Goal: Task Accomplishment & Management: Manage account settings

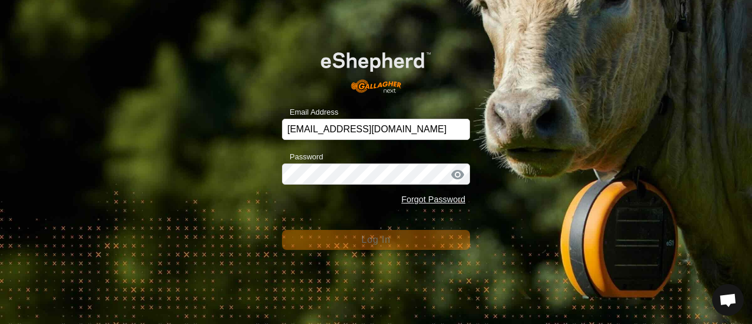
scroll to position [2285, 0]
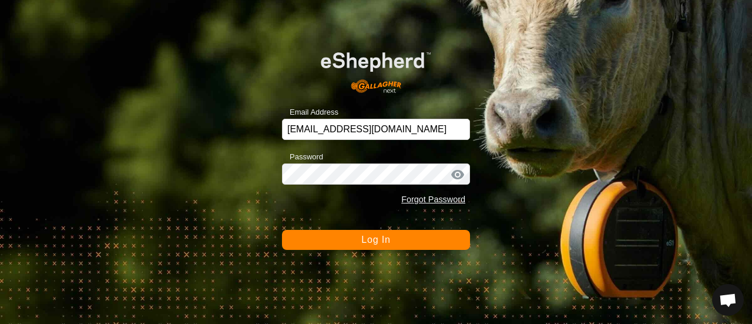
click at [368, 237] on span "Log In" at bounding box center [375, 239] width 29 height 10
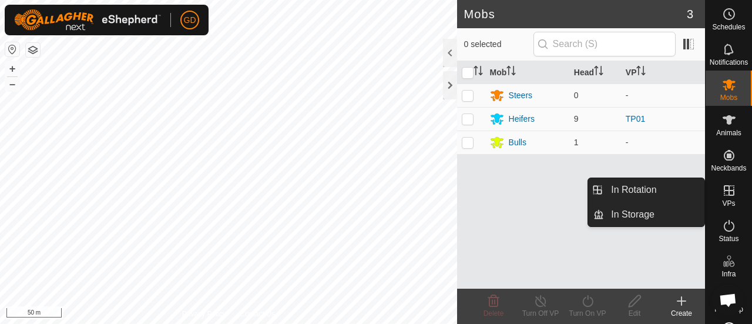
click at [722, 191] on icon at bounding box center [729, 190] width 14 height 14
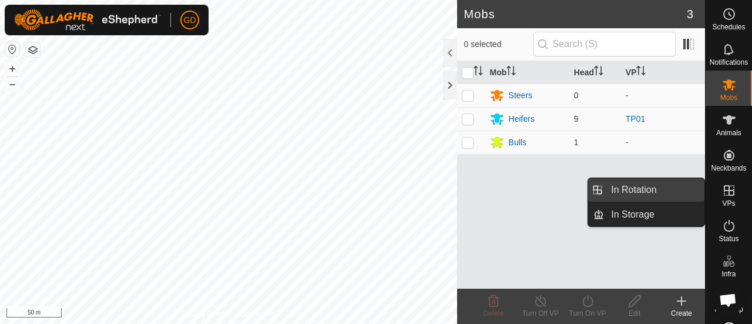
click at [634, 189] on link "In Rotation" at bounding box center [654, 189] width 100 height 23
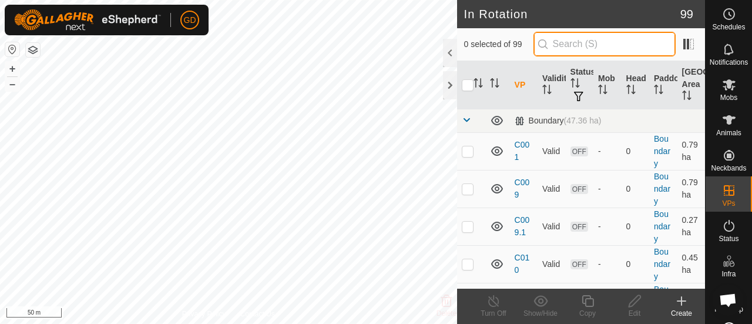
click at [572, 43] on input "text" at bounding box center [604, 44] width 142 height 25
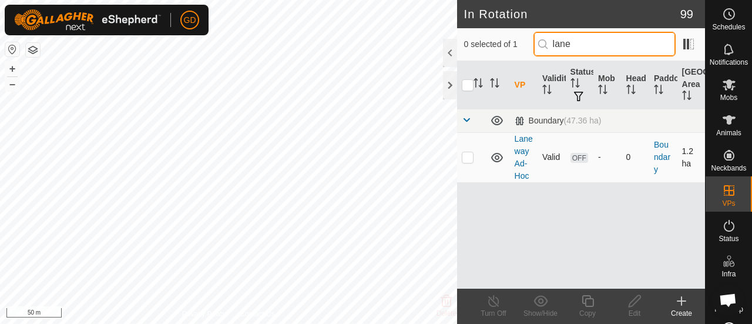
type input "lane"
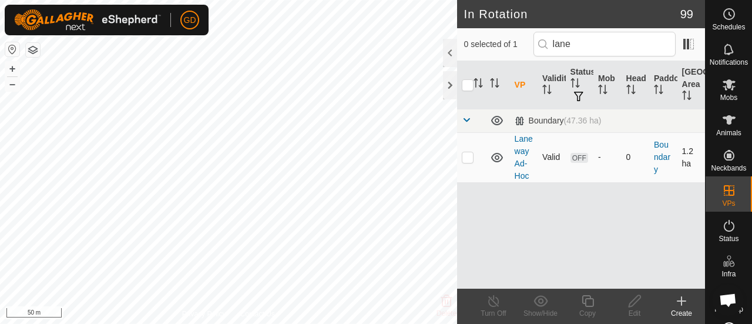
click at [468, 157] on p-checkbox at bounding box center [468, 156] width 12 height 9
checkbox input "true"
click at [633, 298] on icon at bounding box center [634, 301] width 15 height 14
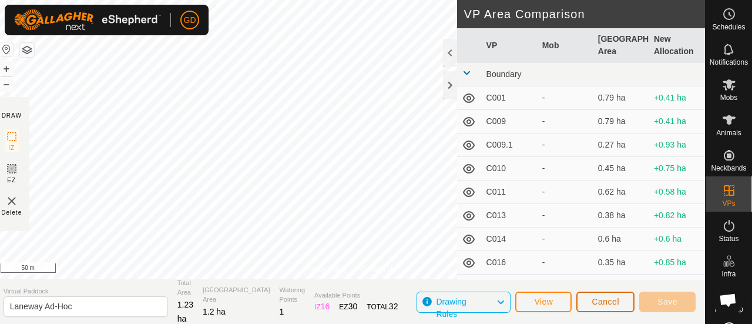
click at [609, 296] on button "Cancel" at bounding box center [605, 301] width 58 height 21
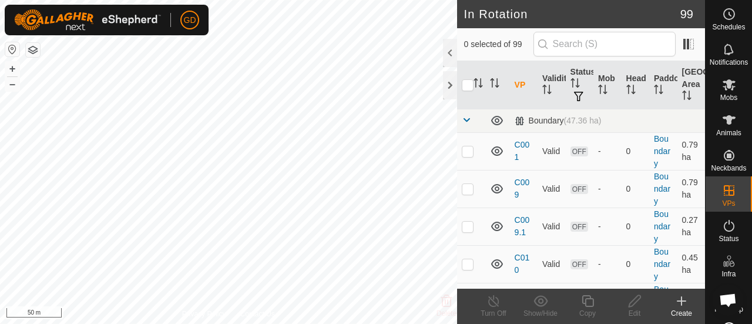
scroll to position [2285, 0]
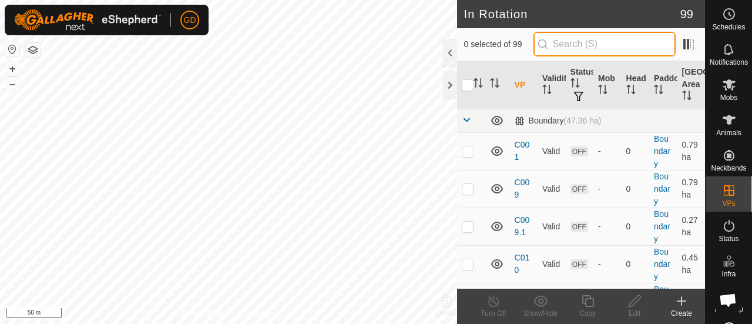
click at [580, 43] on input "text" at bounding box center [604, 44] width 142 height 25
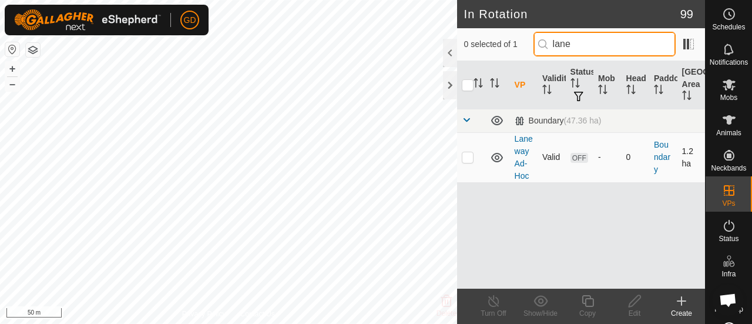
type input "lane"
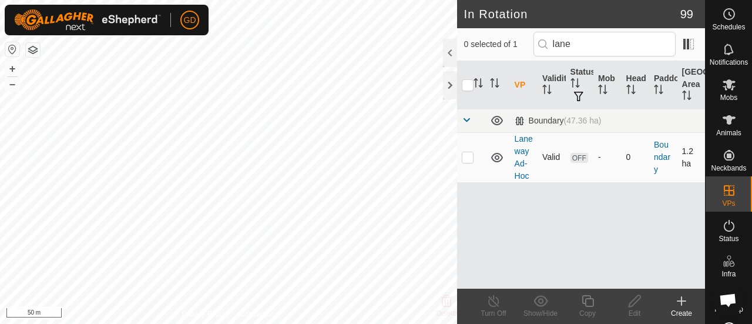
click at [464, 157] on p-checkbox at bounding box center [468, 156] width 12 height 9
checkbox input "true"
click at [722, 85] on icon at bounding box center [729, 85] width 14 height 14
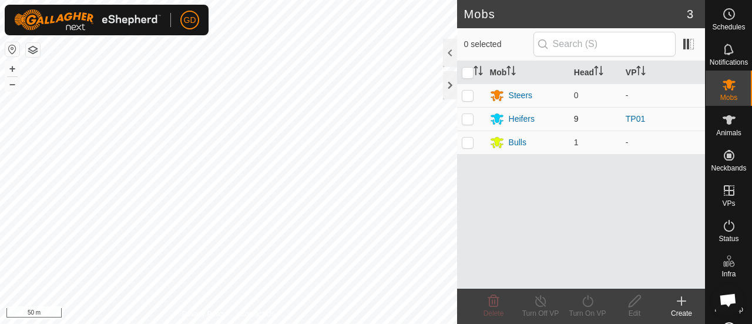
click at [470, 116] on p-checkbox at bounding box center [468, 118] width 12 height 9
checkbox input "true"
click at [586, 300] on icon at bounding box center [587, 301] width 15 height 14
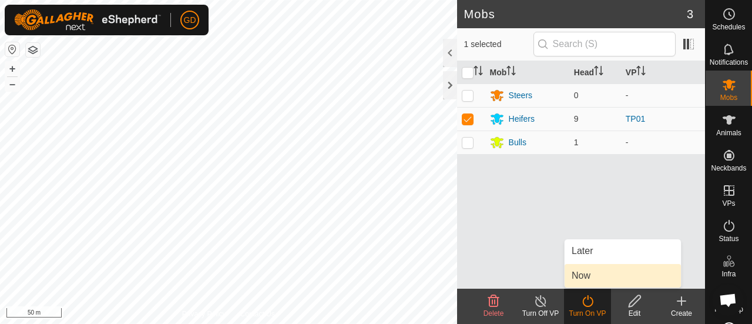
click at [582, 274] on link "Now" at bounding box center [622, 275] width 116 height 23
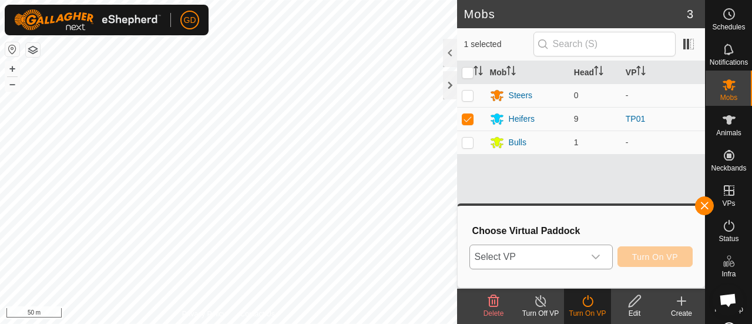
click at [598, 253] on icon "dropdown trigger" at bounding box center [595, 256] width 9 height 9
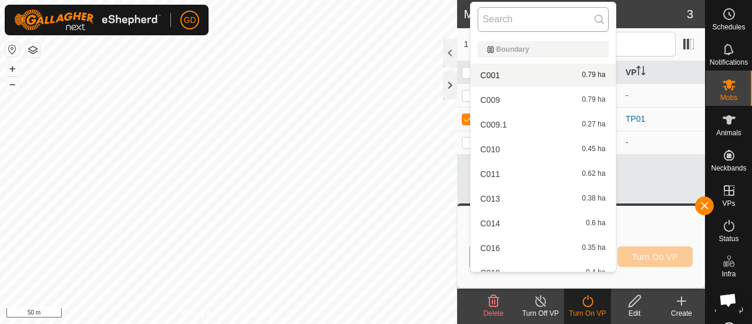
click at [524, 22] on input "text" at bounding box center [543, 19] width 131 height 25
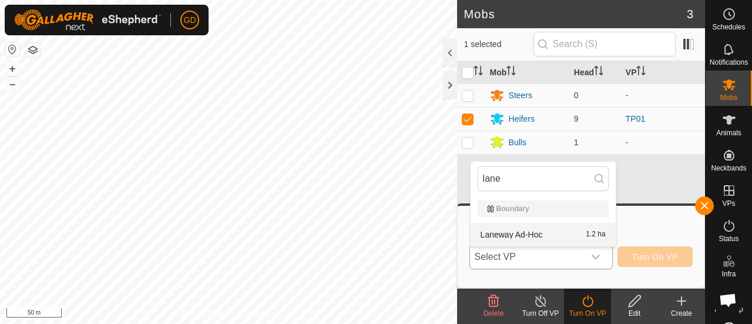
type input "lane"
click at [506, 231] on li "Laneway Ad-Hoc 1.2 ha" at bounding box center [543, 234] width 145 height 23
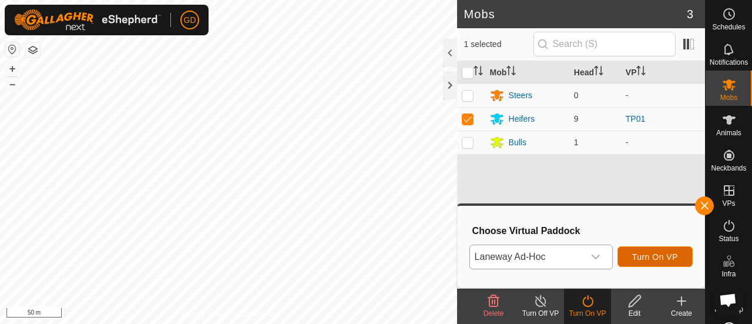
click at [647, 253] on span "Turn On VP" at bounding box center [655, 256] width 46 height 9
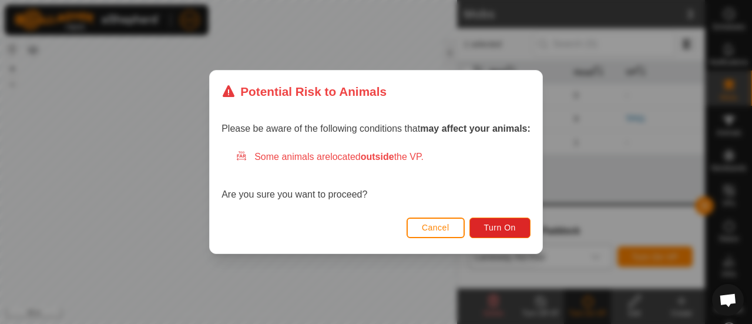
click at [434, 225] on span "Cancel" at bounding box center [436, 227] width 28 height 9
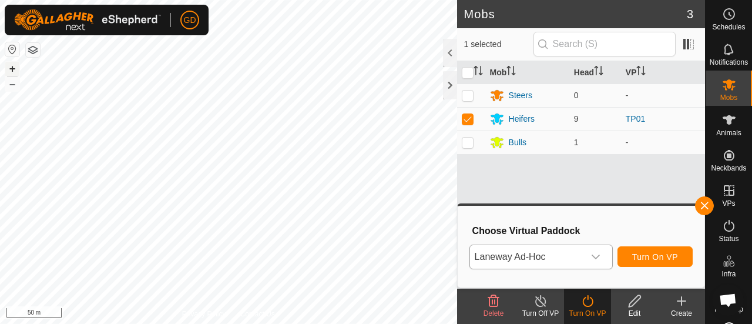
click at [12, 68] on button "+" at bounding box center [12, 69] width 14 height 14
click at [519, 119] on div "Heifers" at bounding box center [522, 119] width 26 height 12
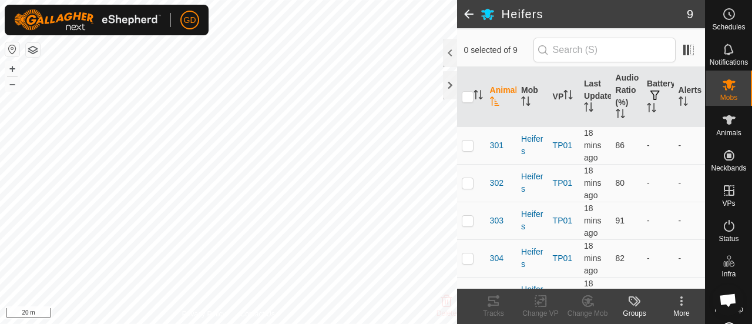
scroll to position [90, 0]
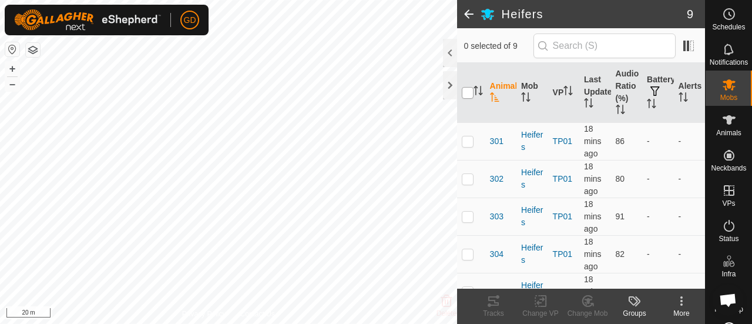
click at [466, 96] on input "checkbox" at bounding box center [468, 93] width 12 height 12
checkbox input "true"
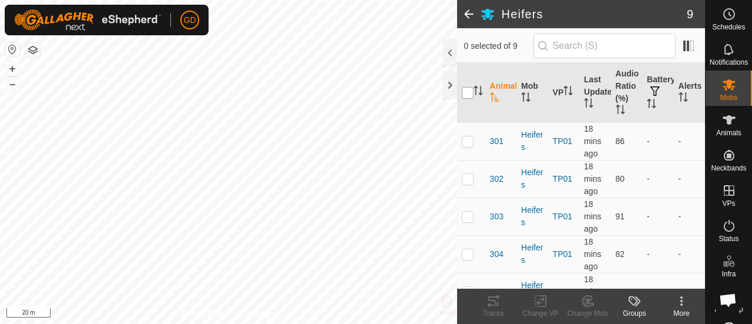
checkbox input "true"
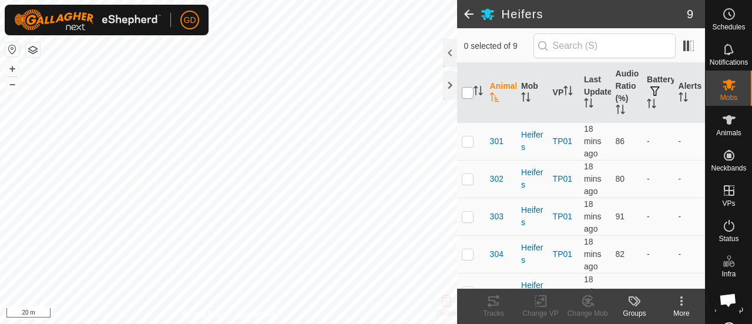
checkbox input "true"
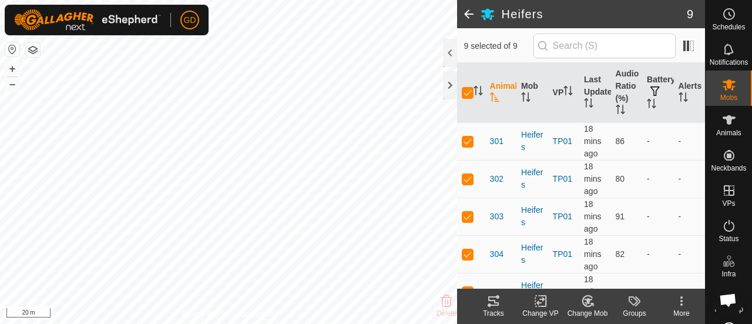
click at [539, 301] on icon at bounding box center [540, 301] width 15 height 14
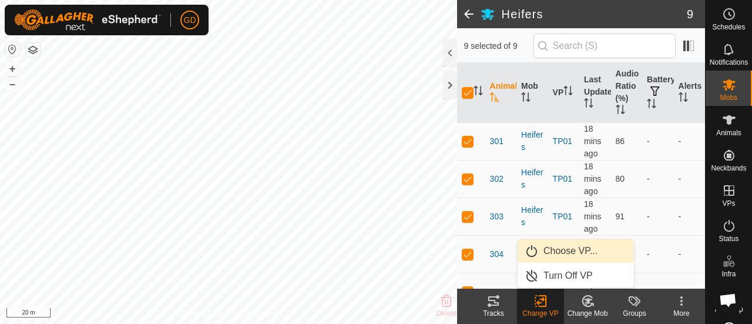
click at [571, 251] on link "Choose VP..." at bounding box center [576, 250] width 116 height 23
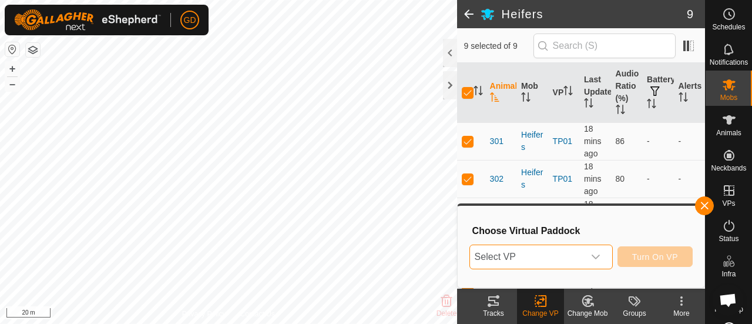
click at [571, 251] on span "Select VP" at bounding box center [527, 256] width 114 height 23
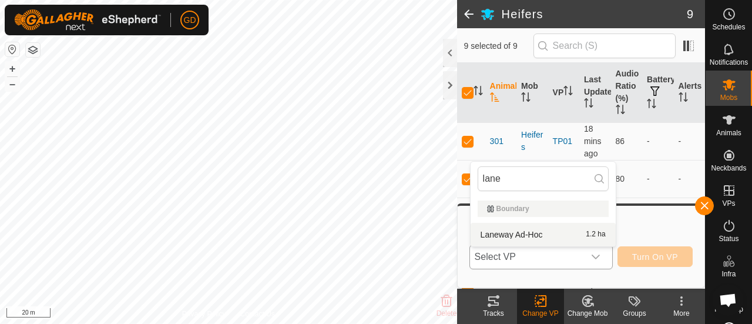
type input "lane"
click at [515, 230] on li "Laneway Ad-Hoc 1.2 ha" at bounding box center [543, 234] width 145 height 23
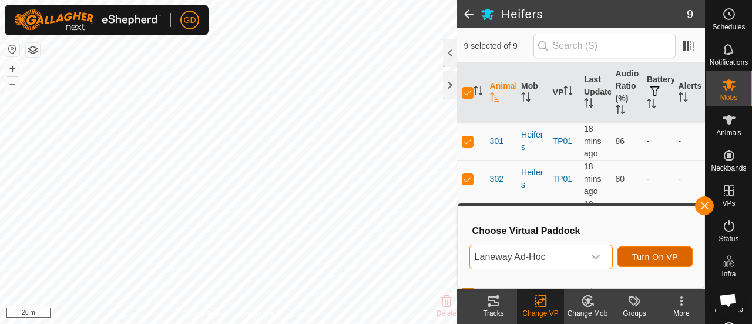
click at [644, 256] on span "Turn On VP" at bounding box center [655, 256] width 46 height 9
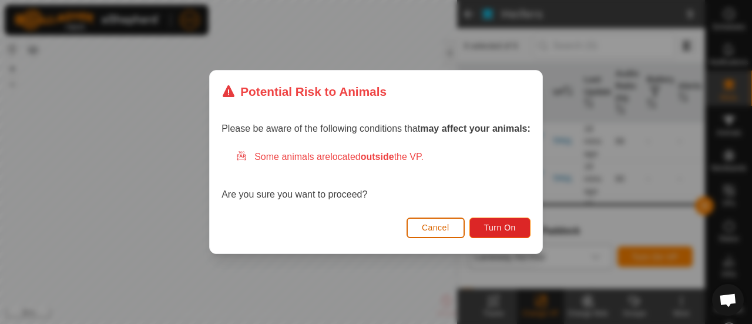
click at [439, 223] on span "Cancel" at bounding box center [436, 227] width 28 height 9
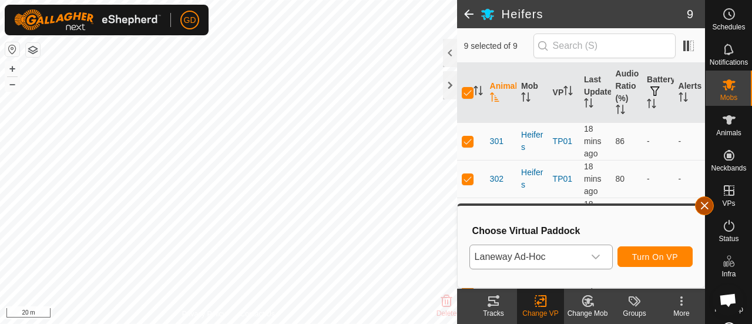
click at [703, 207] on button "button" at bounding box center [704, 205] width 19 height 19
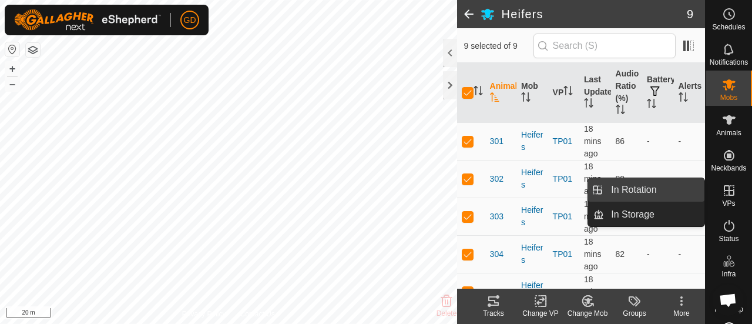
click at [653, 184] on link "In Rotation" at bounding box center [654, 189] width 100 height 23
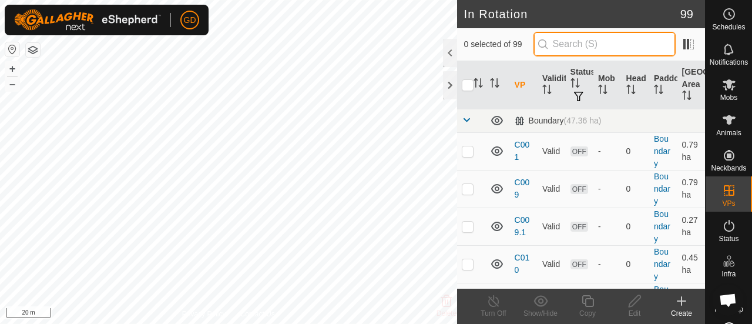
click at [584, 38] on input "text" at bounding box center [604, 44] width 142 height 25
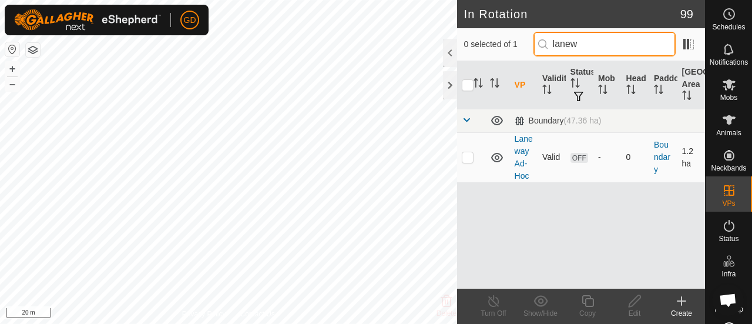
type input "lanew"
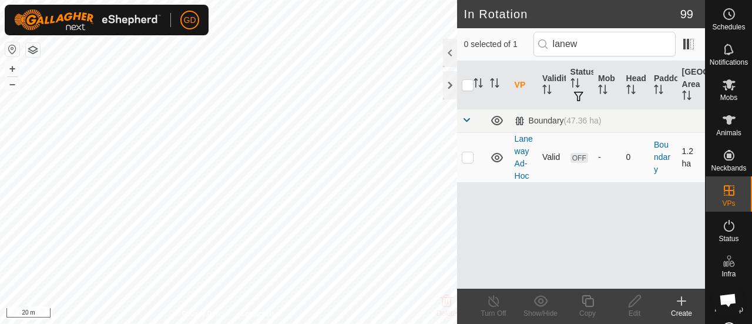
click at [468, 158] on p-checkbox at bounding box center [468, 156] width 12 height 9
checkbox input "true"
click at [633, 302] on icon at bounding box center [634, 301] width 15 height 14
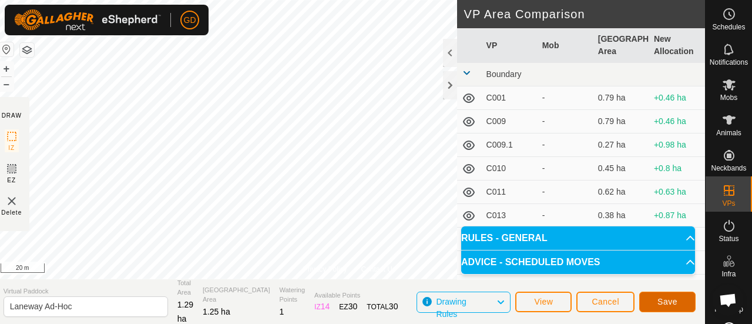
click at [658, 300] on span "Save" at bounding box center [667, 301] width 20 height 9
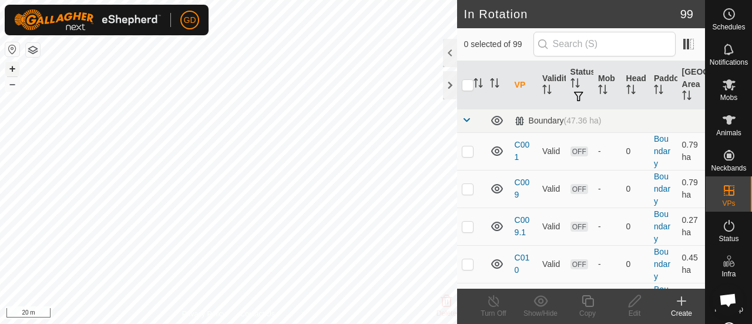
click at [13, 67] on button "+" at bounding box center [12, 69] width 14 height 14
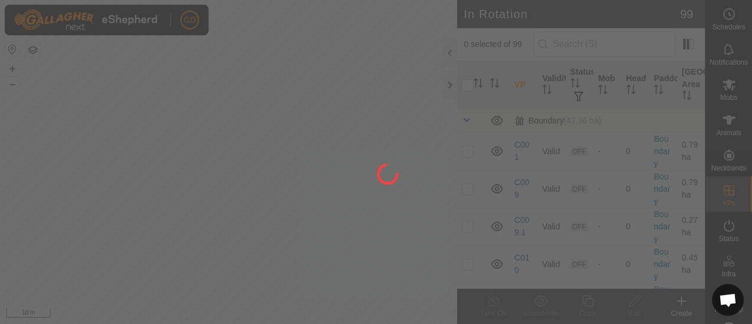
drag, startPoint x: 268, startPoint y: 261, endPoint x: 297, endPoint y: 169, distance: 96.6
click at [297, 169] on div at bounding box center [376, 162] width 752 height 324
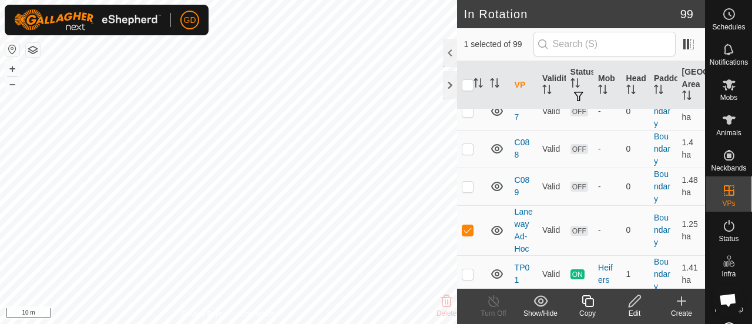
scroll to position [2899, 0]
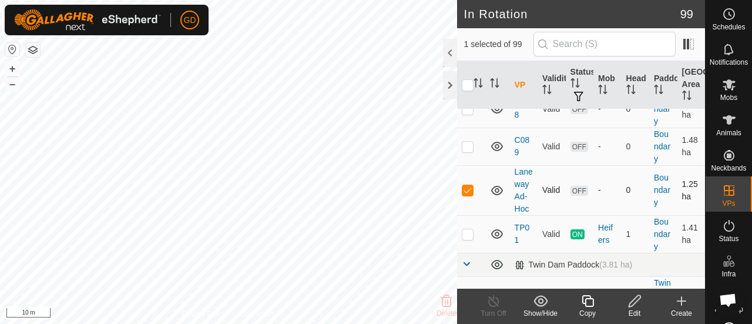
checkbox input "false"
checkbox input "true"
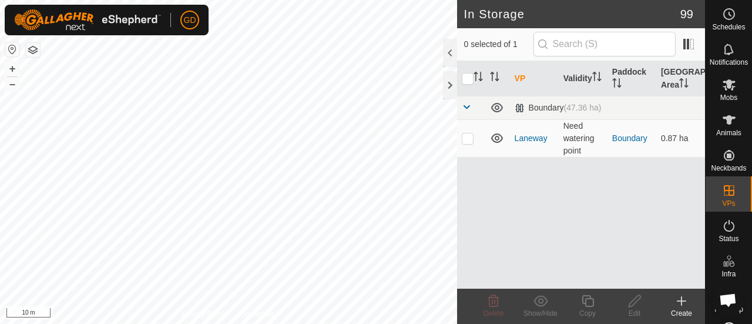
checkbox input "true"
click at [11, 83] on button "–" at bounding box center [12, 84] width 14 height 14
click at [466, 139] on p-checkbox at bounding box center [468, 137] width 12 height 9
checkbox input "false"
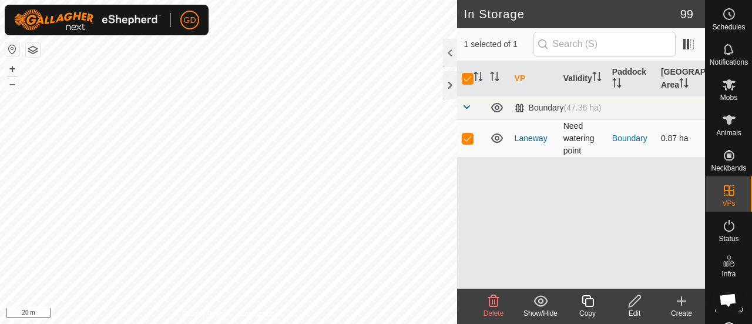
checkbox input "false"
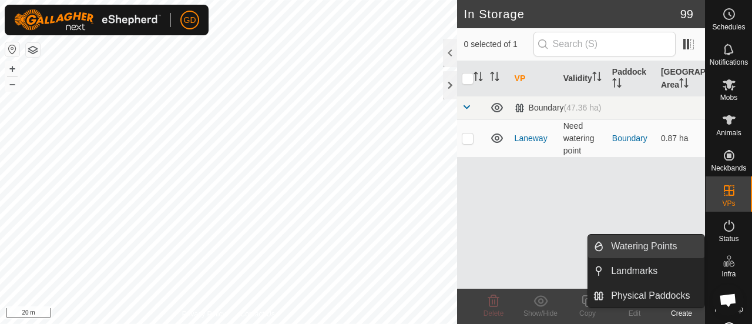
click at [638, 247] on link "Watering Points" at bounding box center [654, 245] width 100 height 23
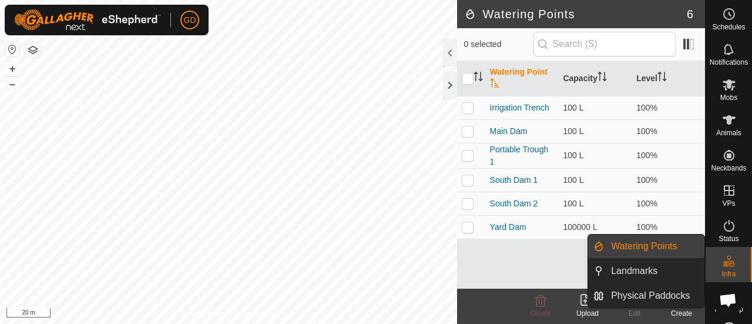
click at [637, 244] on link "Watering Points" at bounding box center [654, 245] width 100 height 23
click at [724, 259] on icon at bounding box center [729, 261] width 14 height 14
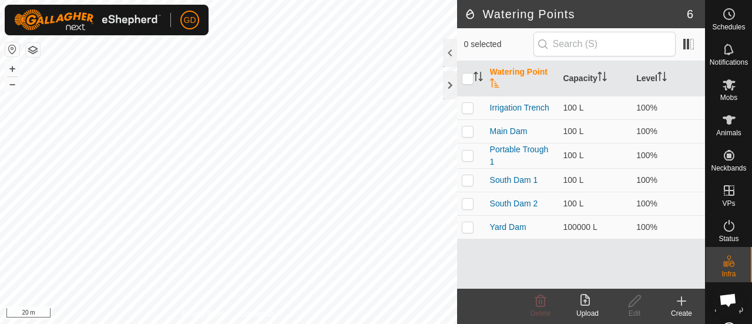
click at [680, 299] on icon at bounding box center [681, 301] width 14 height 14
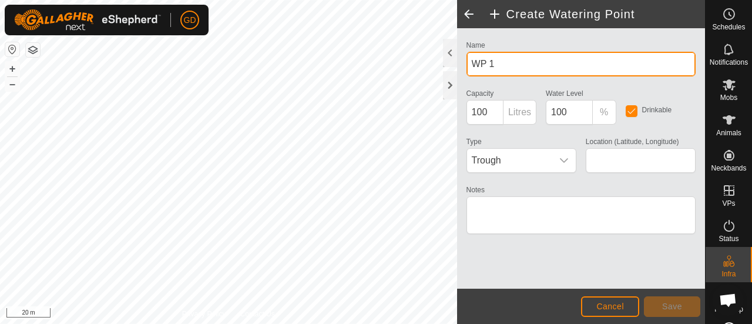
drag, startPoint x: 495, startPoint y: 62, endPoint x: 471, endPoint y: 63, distance: 24.1
click at [471, 63] on input "WP 1" at bounding box center [580, 64] width 229 height 25
type input "Yard Trough"
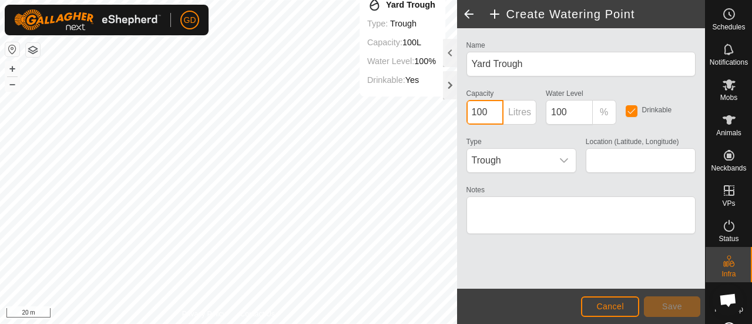
click at [452, 108] on div "Create Watering Point Name Yard Trough Capacity 100 Litres Water Level 100 % Dr…" at bounding box center [352, 162] width 705 height 324
type input "1"
type input "200"
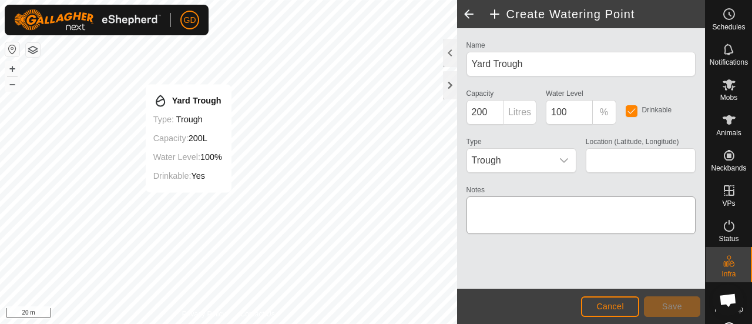
type input "-27.436545, 152.505202"
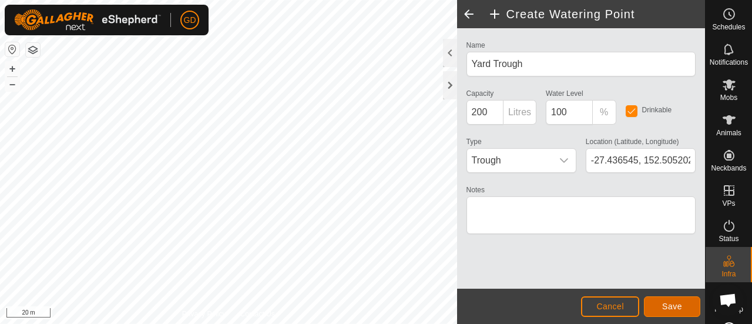
click at [665, 304] on span "Save" at bounding box center [672, 305] width 20 height 9
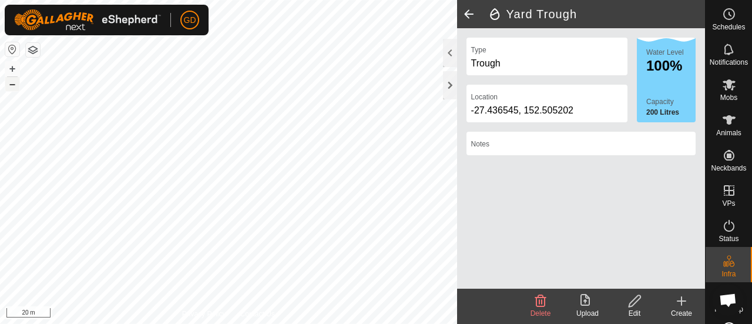
click at [13, 82] on button "–" at bounding box center [12, 84] width 14 height 14
click at [725, 85] on icon at bounding box center [729, 84] width 13 height 11
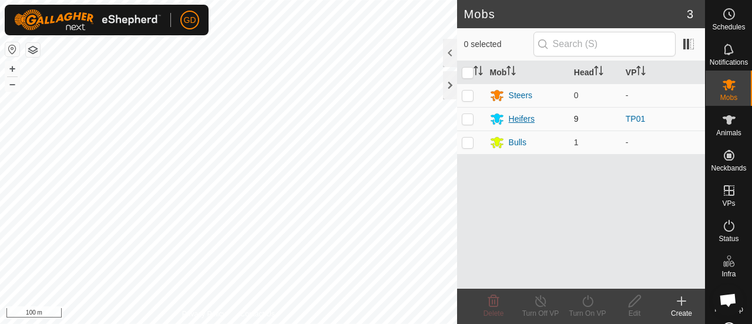
click at [519, 117] on div "Heifers" at bounding box center [522, 119] width 26 height 12
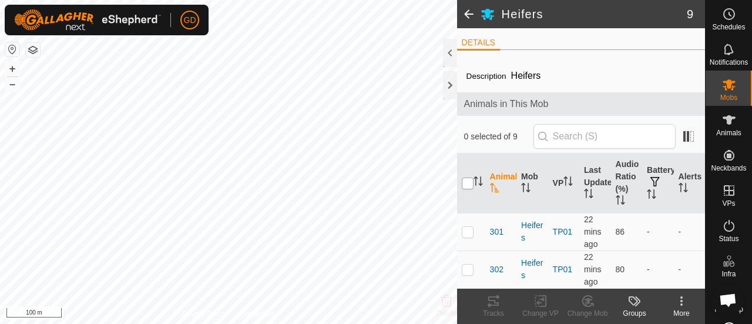
click at [468, 182] on input "checkbox" at bounding box center [468, 183] width 12 height 12
checkbox input "true"
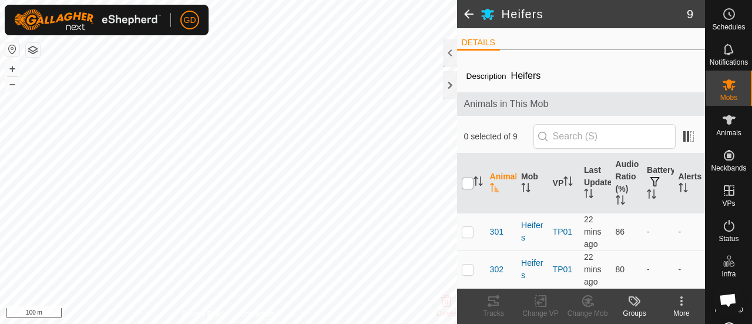
checkbox input "true"
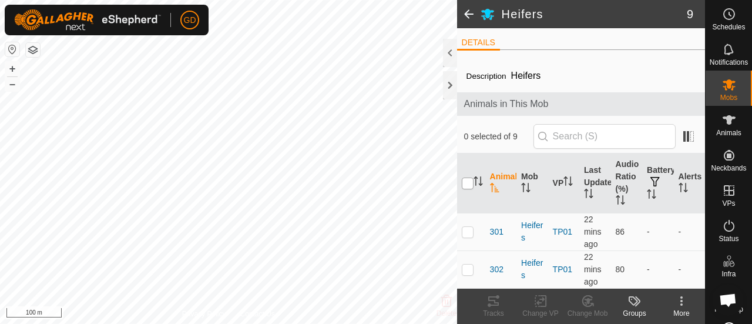
checkbox input "true"
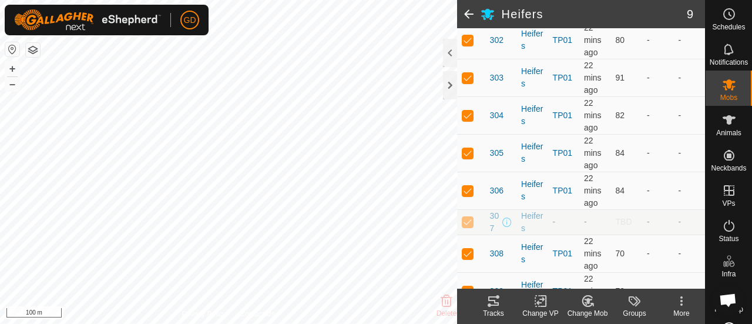
scroll to position [260, 0]
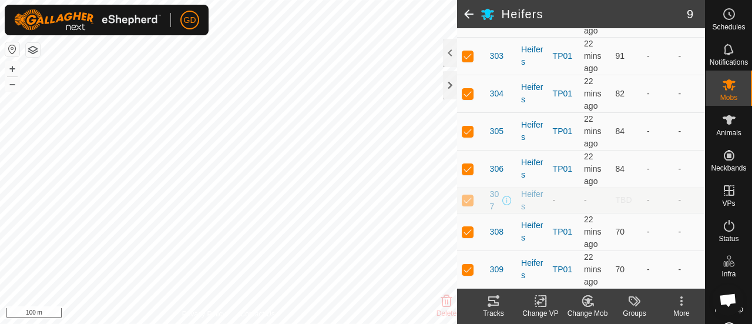
click at [537, 299] on icon at bounding box center [540, 301] width 15 height 14
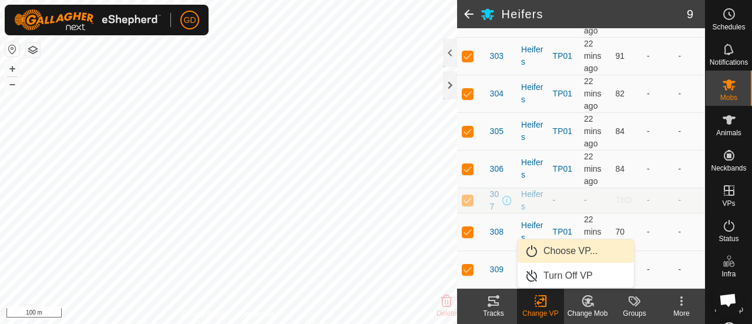
click at [564, 245] on link "Choose VP..." at bounding box center [576, 250] width 116 height 23
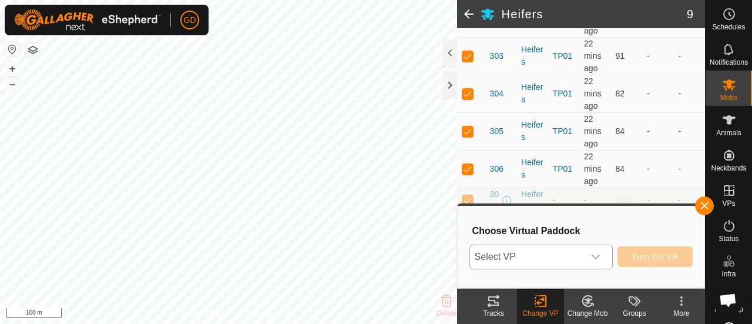
click at [599, 256] on icon "dropdown trigger" at bounding box center [595, 256] width 9 height 9
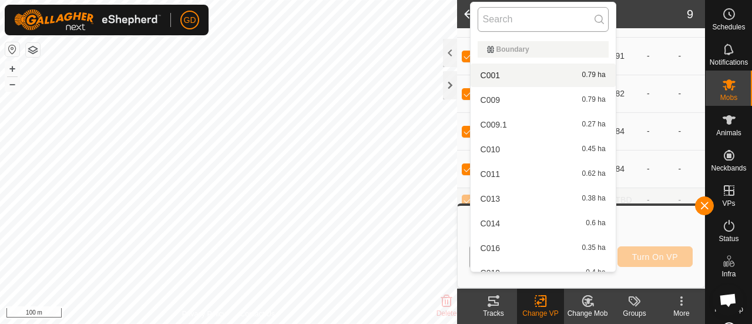
click at [530, 17] on input "text" at bounding box center [543, 19] width 131 height 25
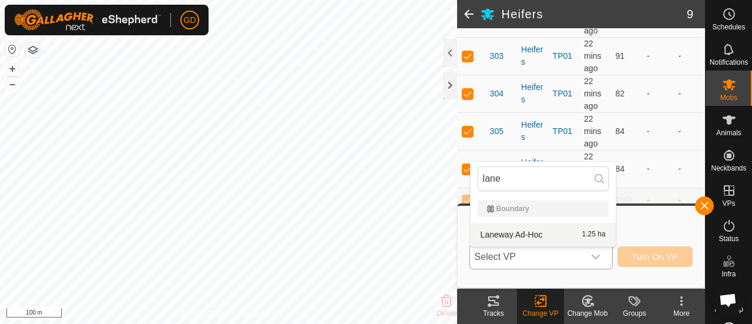
type input "lane"
click at [493, 232] on li "Laneway Ad-Hoc 1.25 ha" at bounding box center [543, 234] width 145 height 23
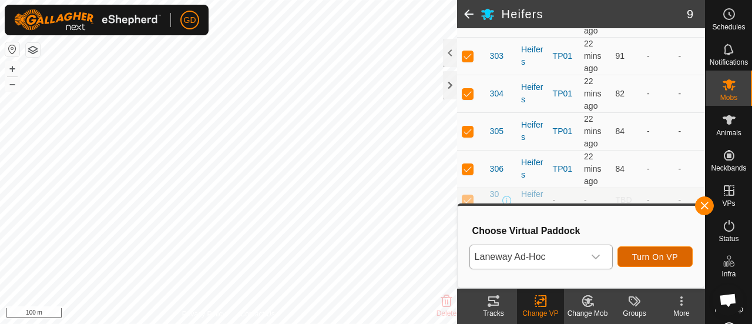
click at [647, 251] on button "Turn On VP" at bounding box center [654, 256] width 75 height 21
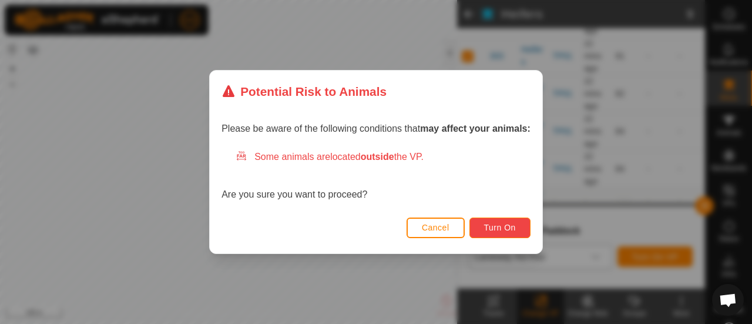
click at [486, 223] on span "Turn On" at bounding box center [500, 227] width 32 height 9
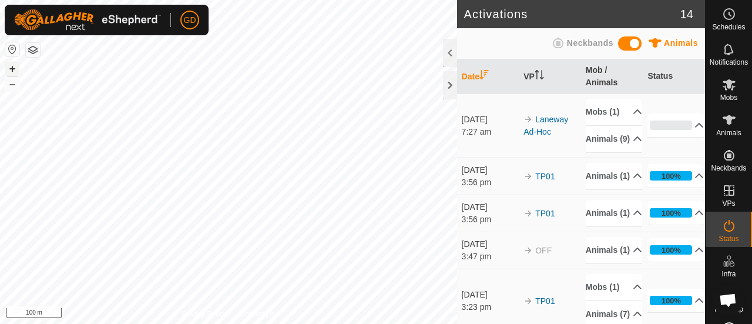
click at [14, 70] on button "+" at bounding box center [12, 69] width 14 height 14
click at [13, 68] on button "+" at bounding box center [12, 69] width 14 height 14
